Goal: Task Accomplishment & Management: Complete application form

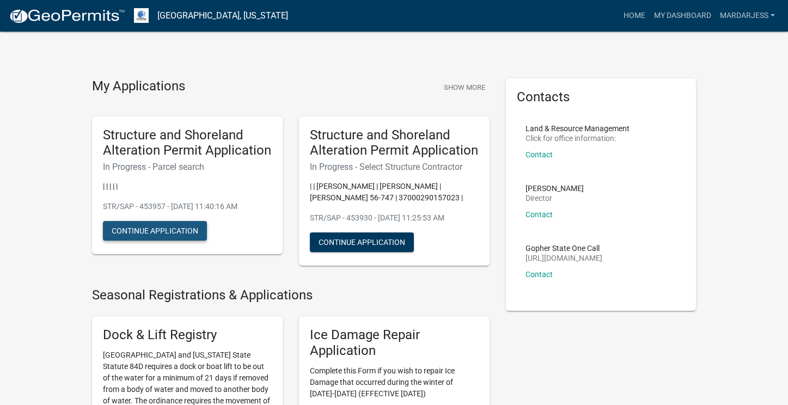
click at [149, 229] on button "Continue Application" at bounding box center [155, 231] width 104 height 20
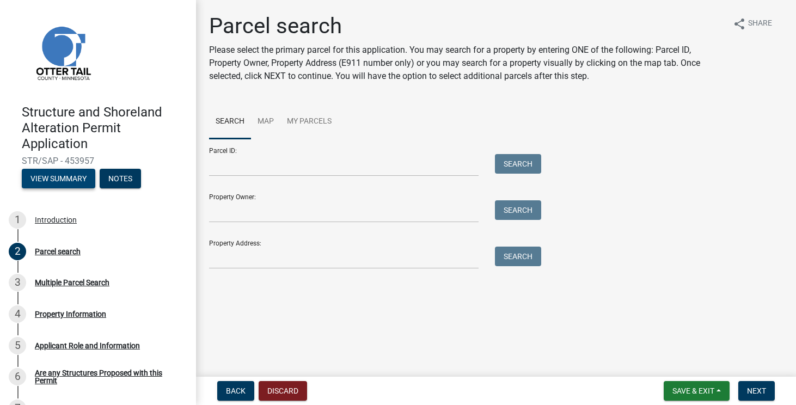
click at [56, 181] on button "View Summary" at bounding box center [58, 179] width 73 height 20
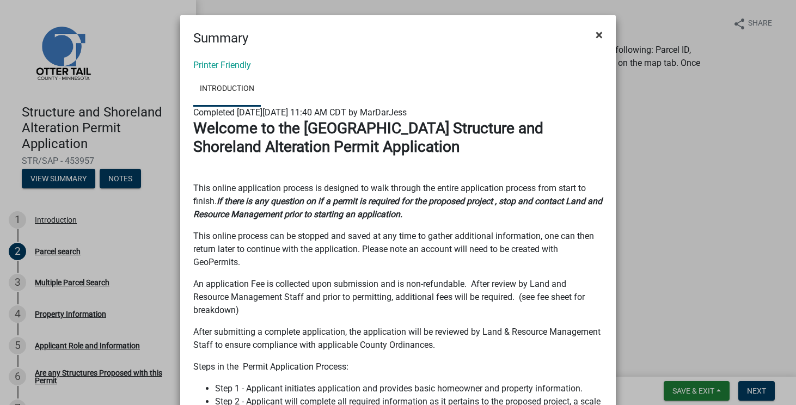
click at [595, 36] on span "×" at bounding box center [598, 34] width 7 height 15
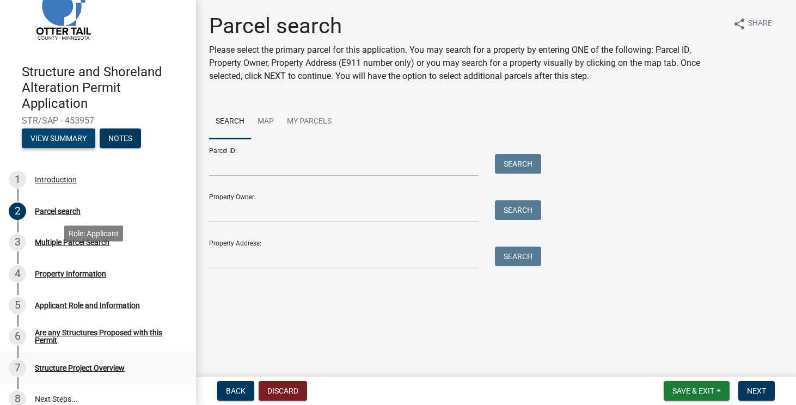
scroll to position [127, 0]
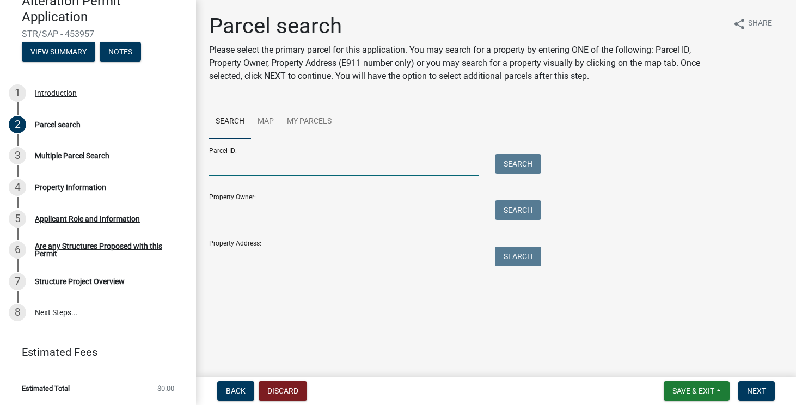
click at [282, 163] on input "Parcel ID:" at bounding box center [343, 165] width 269 height 22
click at [279, 216] on input "Property Owner:" at bounding box center [343, 211] width 269 height 22
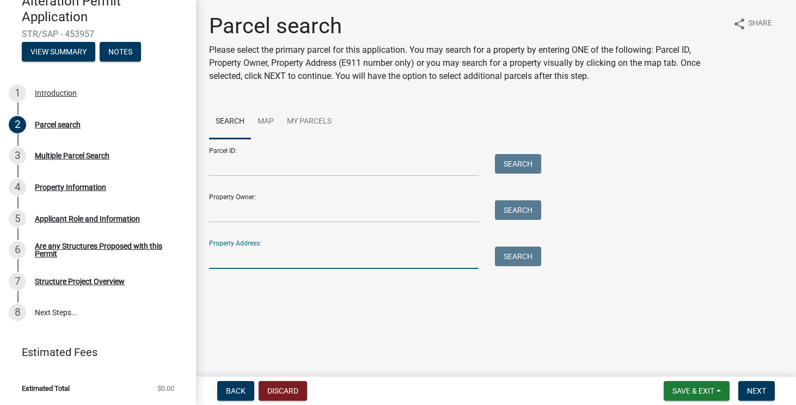
click at [275, 259] on input "Property Address:" at bounding box center [343, 258] width 269 height 22
click at [281, 259] on input "[STREET_ADDRESS][PERSON_NAME]" at bounding box center [343, 258] width 269 height 22
drag, startPoint x: 351, startPoint y: 256, endPoint x: 361, endPoint y: 293, distance: 37.9
click at [360, 286] on main "Parcel search Please select the primary parcel for this application. You may se…" at bounding box center [496, 186] width 600 height 372
click at [347, 257] on input "[STREET_ADDRESS][PERSON_NAME]" at bounding box center [343, 258] width 269 height 22
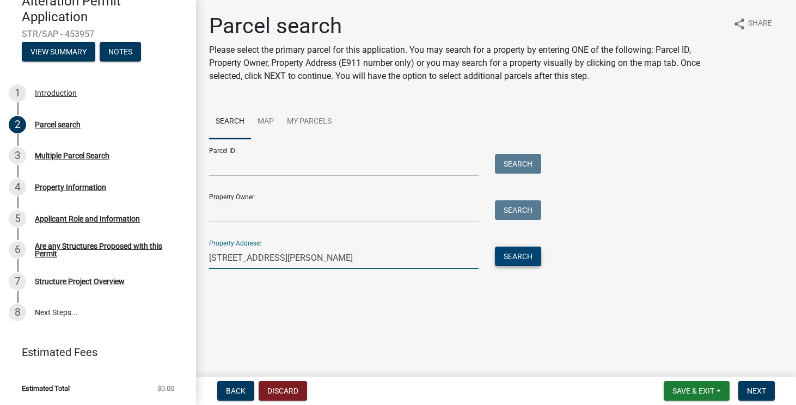
type input "[STREET_ADDRESS][PERSON_NAME]"
click at [521, 255] on button "Search" at bounding box center [518, 257] width 46 height 20
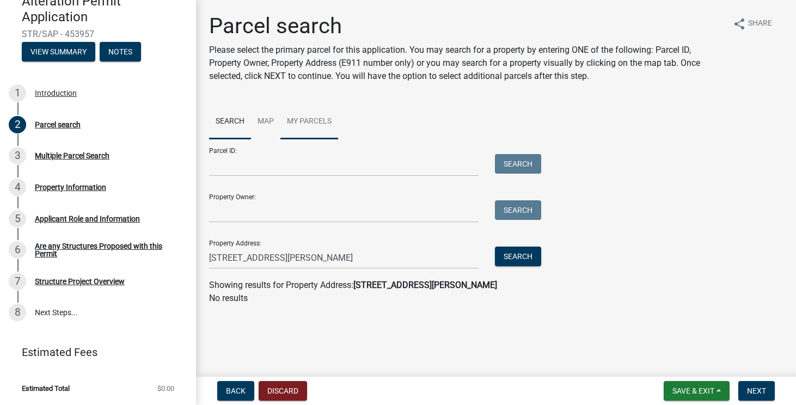
click at [294, 120] on link "My Parcels" at bounding box center [309, 122] width 58 height 35
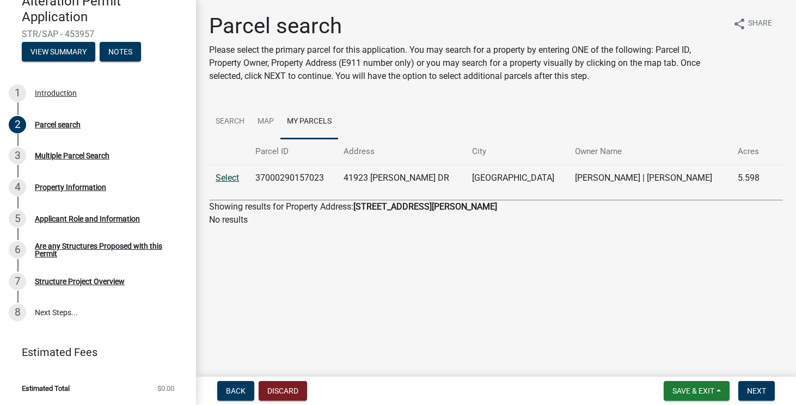
click at [220, 177] on link "Select" at bounding box center [227, 178] width 23 height 10
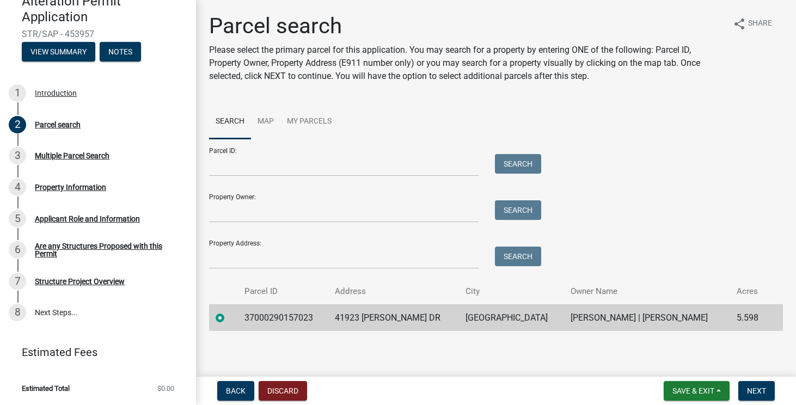
click at [229, 311] on label at bounding box center [229, 311] width 0 height 0
click at [229, 318] on input "radio" at bounding box center [232, 314] width 7 height 7
click at [229, 311] on label at bounding box center [229, 311] width 0 height 0
click at [229, 318] on input "radio" at bounding box center [232, 314] width 7 height 7
